Goal: Task Accomplishment & Management: Manage account settings

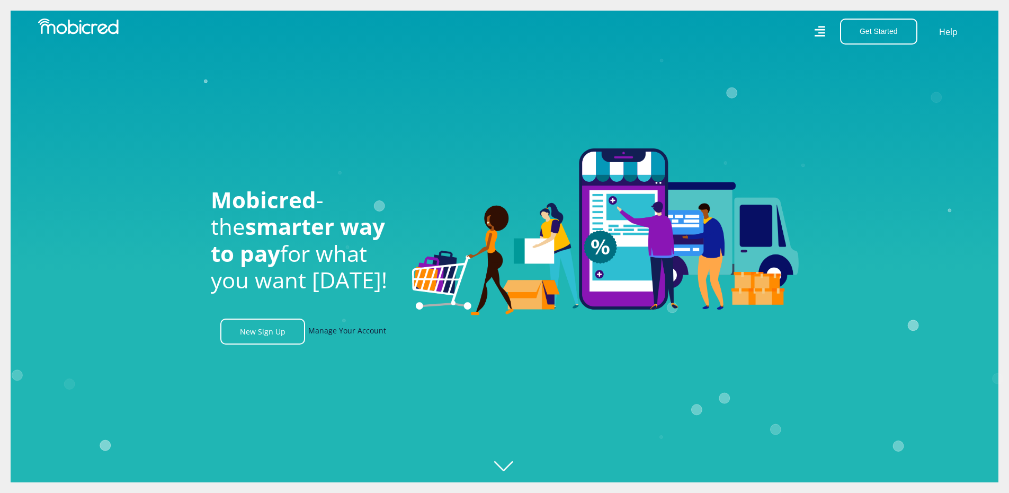
click at [331, 333] on link "Manage Your Account" at bounding box center [347, 331] width 78 height 26
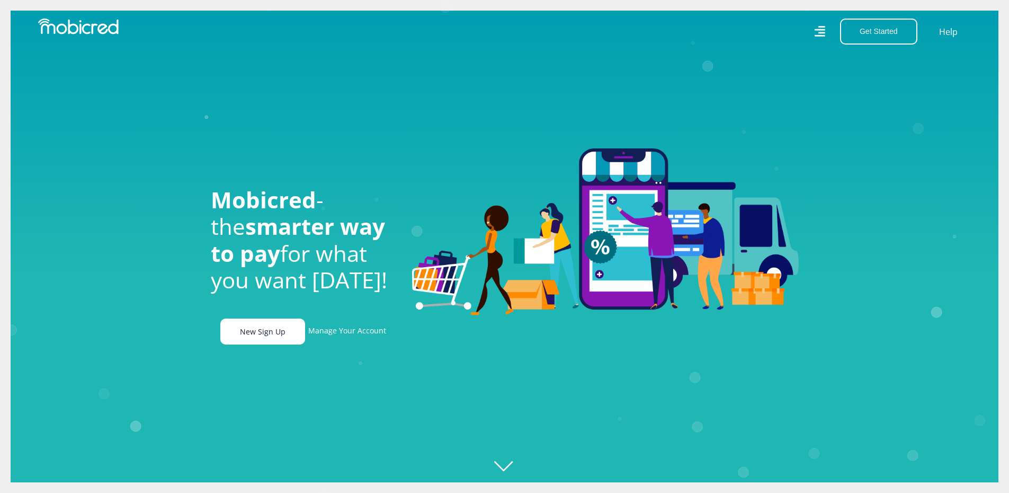
click at [243, 337] on link "New Sign Up" at bounding box center [262, 331] width 85 height 26
click at [268, 333] on link "New Sign Up" at bounding box center [262, 331] width 85 height 26
click at [359, 332] on link "Manage Your Account" at bounding box center [347, 331] width 78 height 26
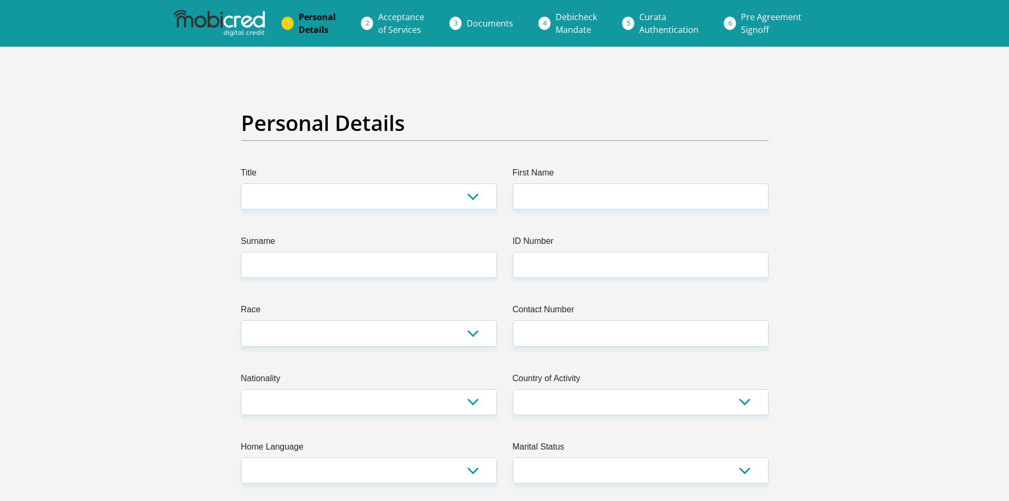
click at [236, 19] on img at bounding box center [219, 23] width 91 height 26
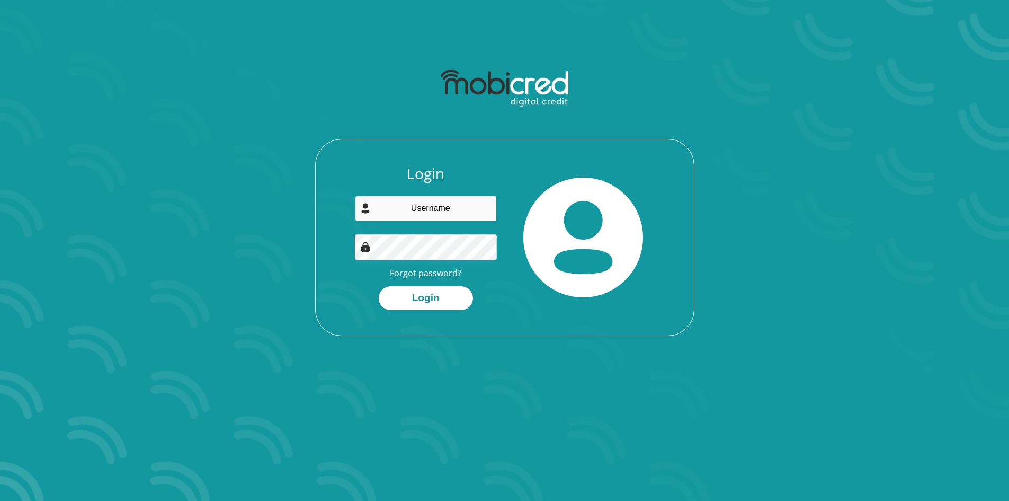
click at [452, 209] on input "email" at bounding box center [426, 208] width 142 height 26
type input "pat.fortune@outlook.com"
click at [435, 293] on button "Login" at bounding box center [426, 298] width 94 height 24
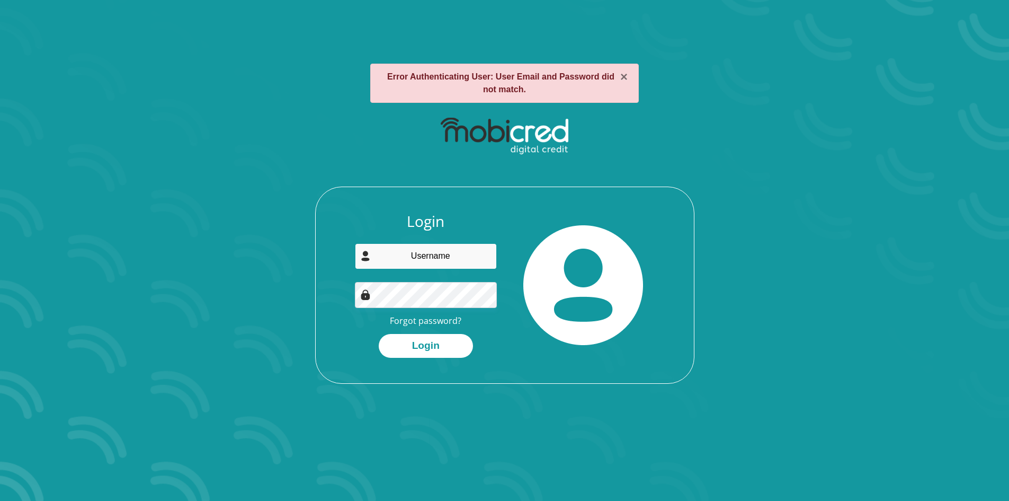
click at [448, 260] on input "email" at bounding box center [426, 256] width 142 height 26
type input "[EMAIL_ADDRESS][DOMAIN_NAME]"
click at [439, 343] on button "Login" at bounding box center [426, 346] width 94 height 24
click at [437, 257] on input "email" at bounding box center [426, 256] width 142 height 26
type input "pat.fortune@outlook.com"
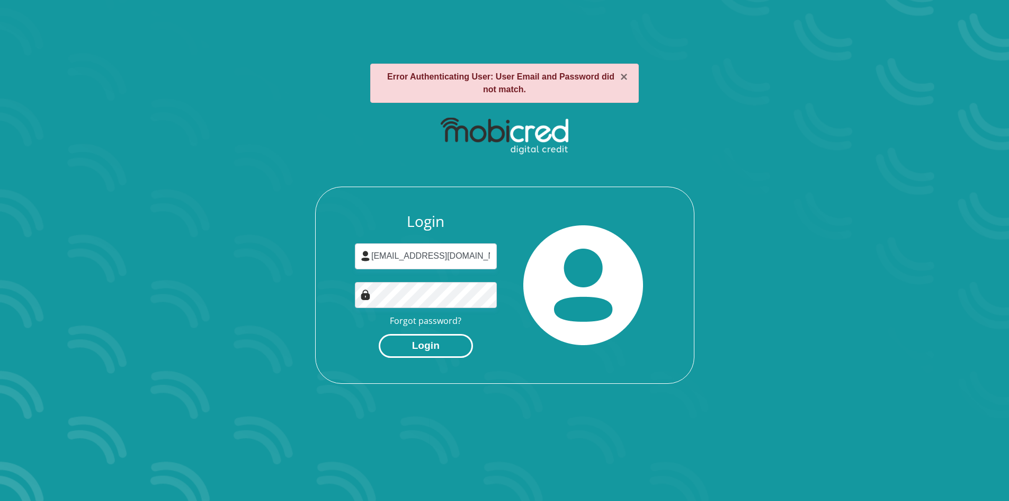
click at [451, 346] on button "Login" at bounding box center [426, 346] width 94 height 24
click at [434, 321] on link "Forgot password?" at bounding box center [426, 321] width 72 height 12
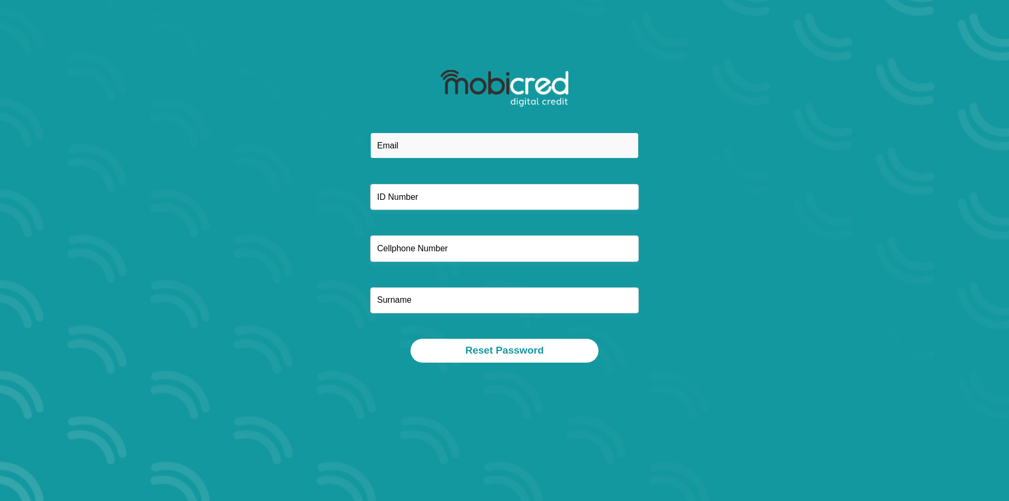
click at [462, 157] on input "email" at bounding box center [504, 145] width 269 height 26
type input "[EMAIL_ADDRESS][DOMAIN_NAME]"
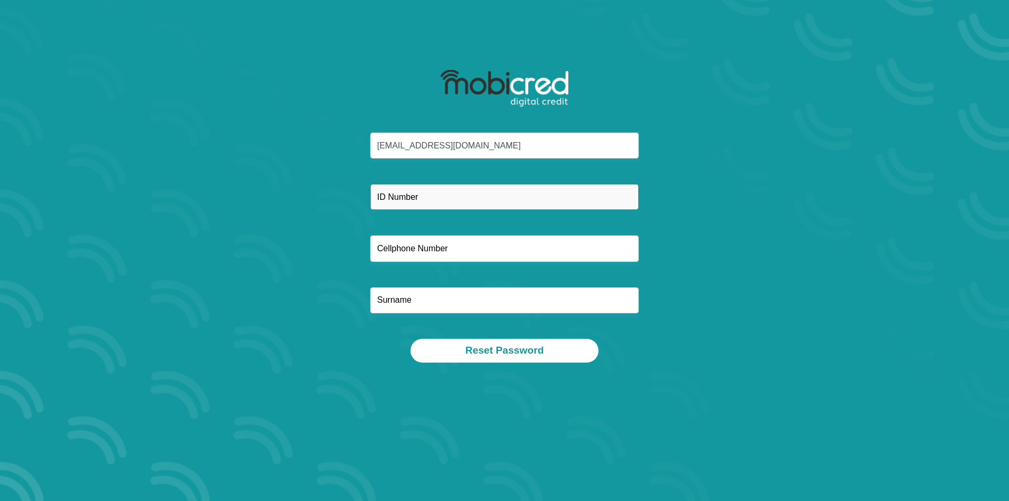
click at [462, 192] on input "text" at bounding box center [504, 197] width 269 height 26
type input "8409245019083"
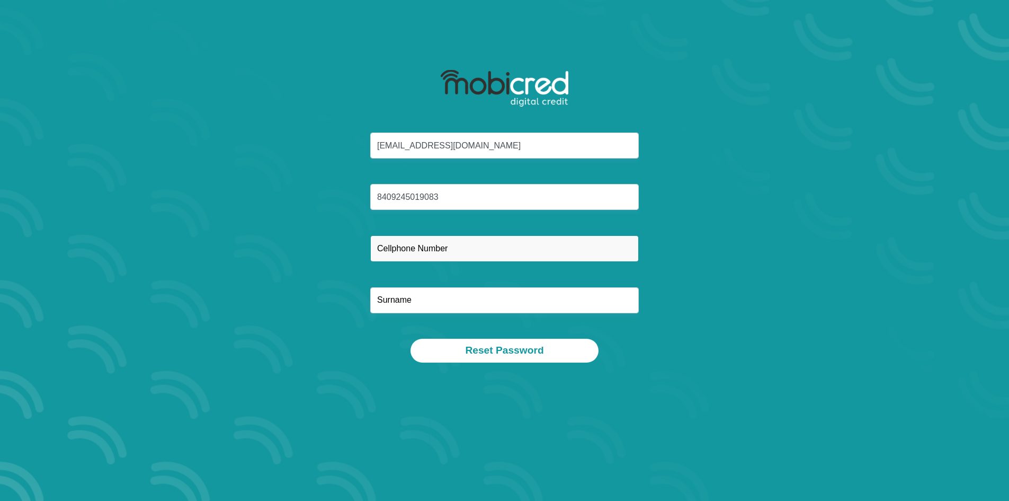
click at [453, 245] on input "text" at bounding box center [504, 248] width 269 height 26
type input "0"
type input "0767657796"
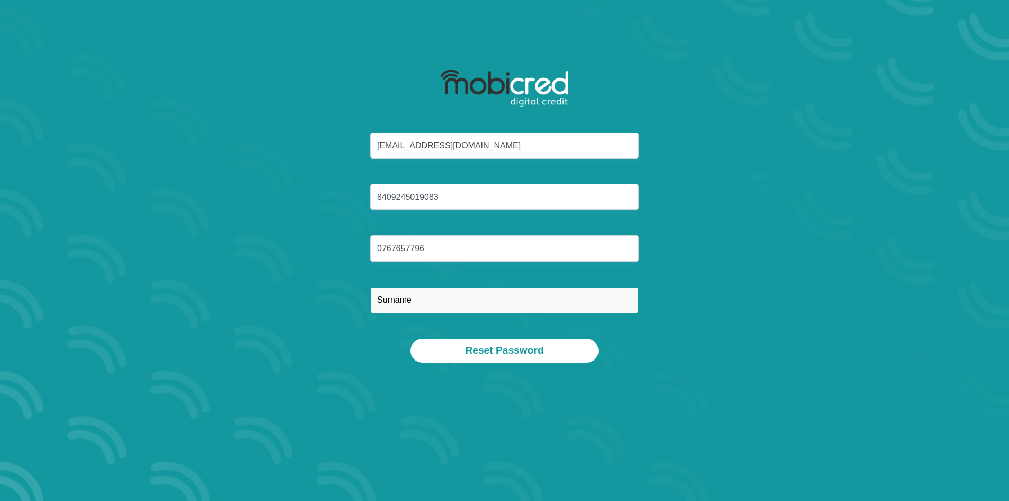
click at [442, 301] on input "text" at bounding box center [504, 300] width 269 height 26
type input "Fortune"
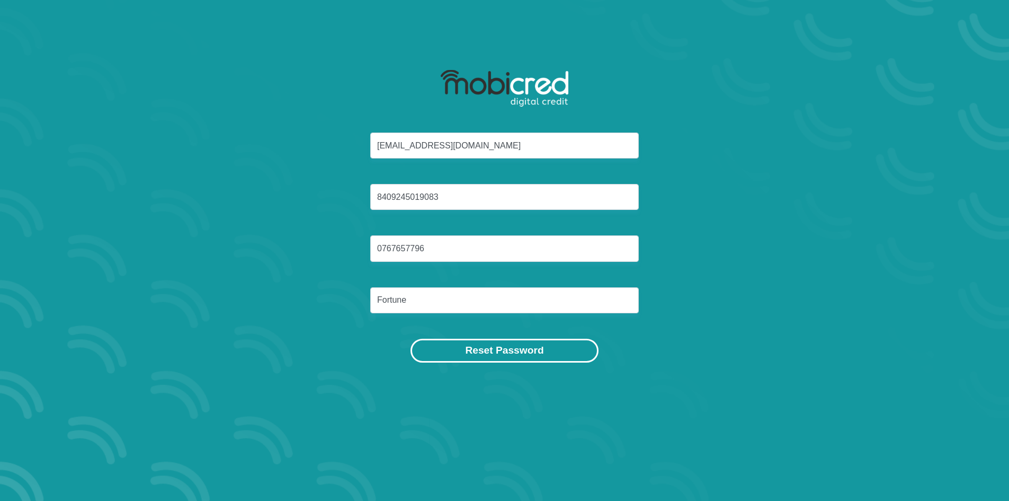
click at [470, 350] on button "Reset Password" at bounding box center [505, 351] width 188 height 24
